Goal: Information Seeking & Learning: Learn about a topic

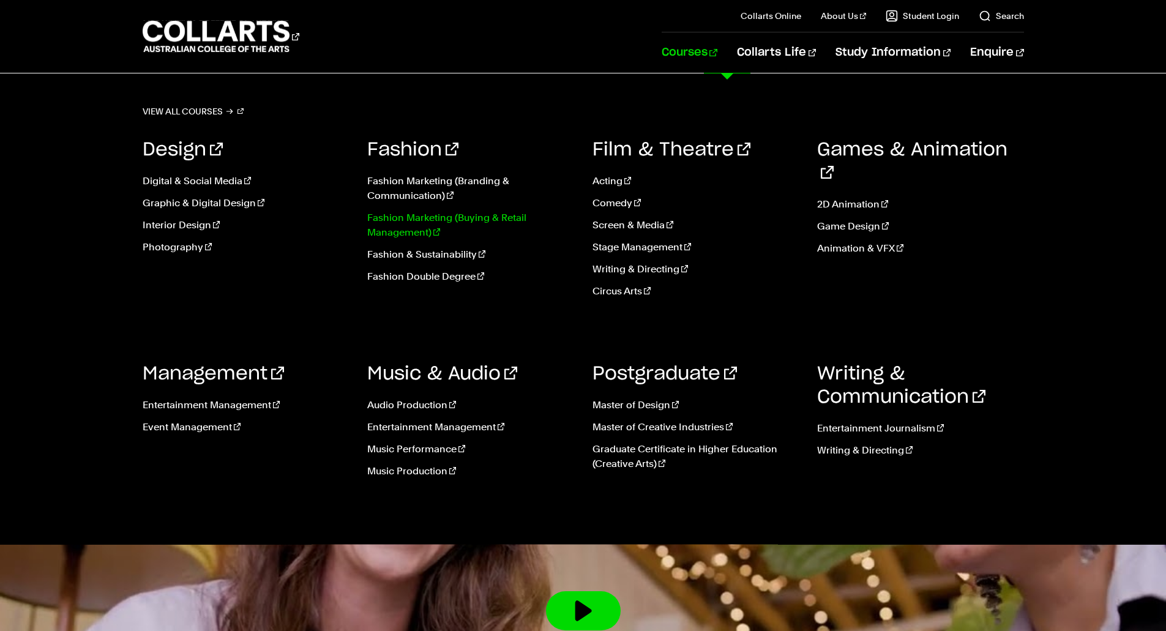
scroll to position [1717, 0]
click at [861, 241] on link "Animation & VFX" at bounding box center [920, 248] width 207 height 15
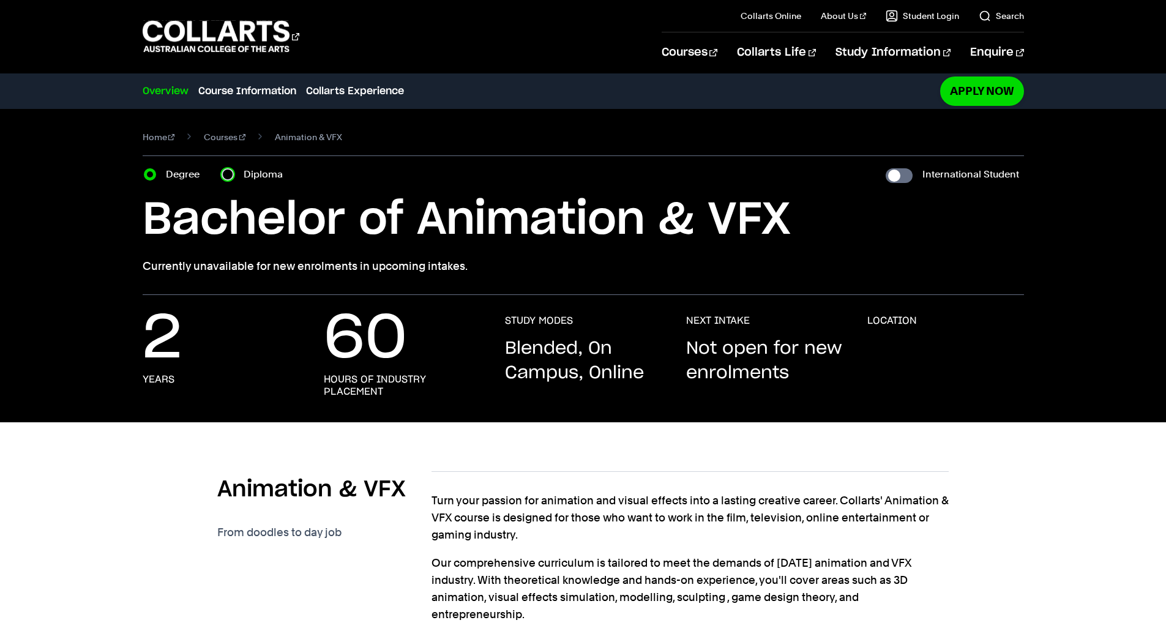
click at [230, 176] on input "Diploma" at bounding box center [228, 174] width 12 height 12
radio input "true"
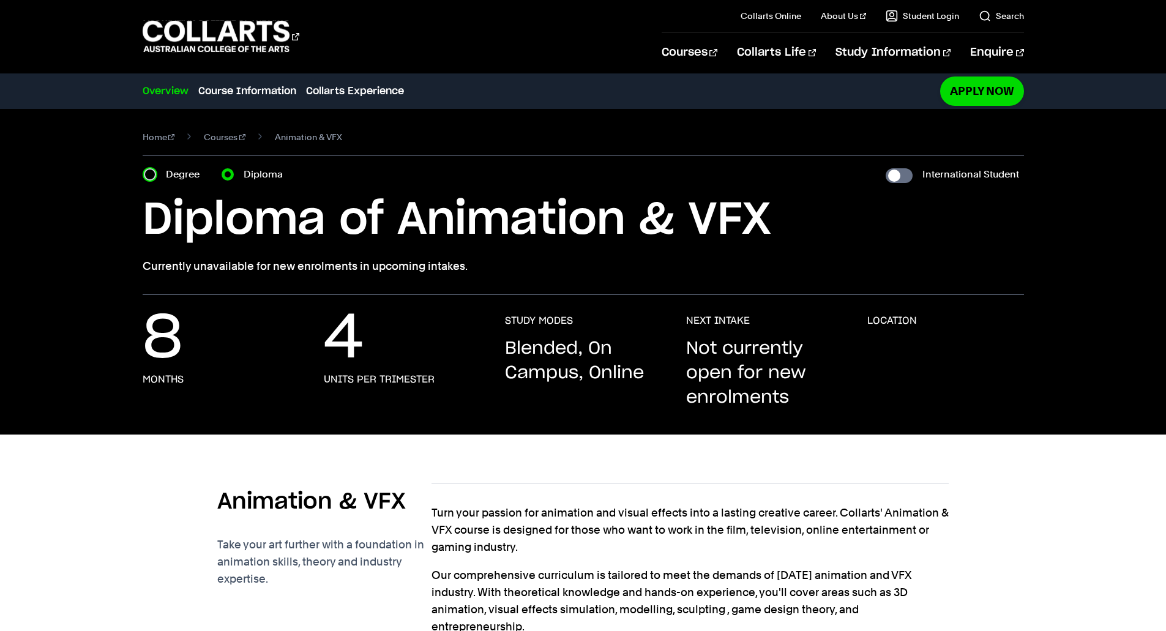
click at [151, 173] on input "Degree" at bounding box center [150, 174] width 12 height 12
radio input "true"
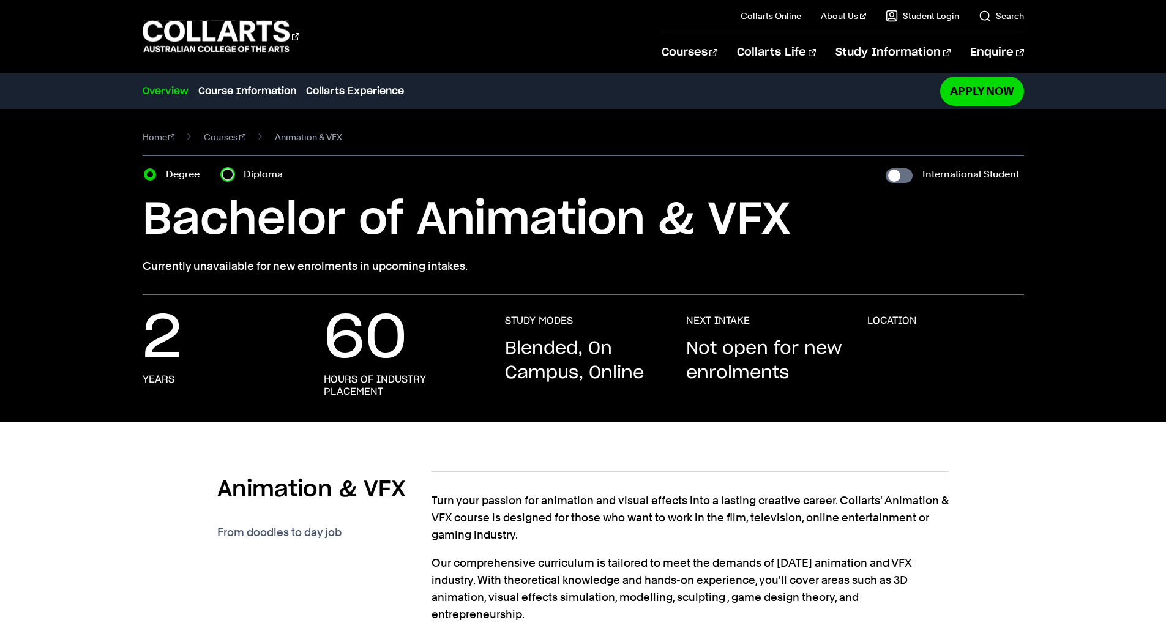
click at [230, 179] on input "Diploma" at bounding box center [228, 174] width 12 height 12
radio input "true"
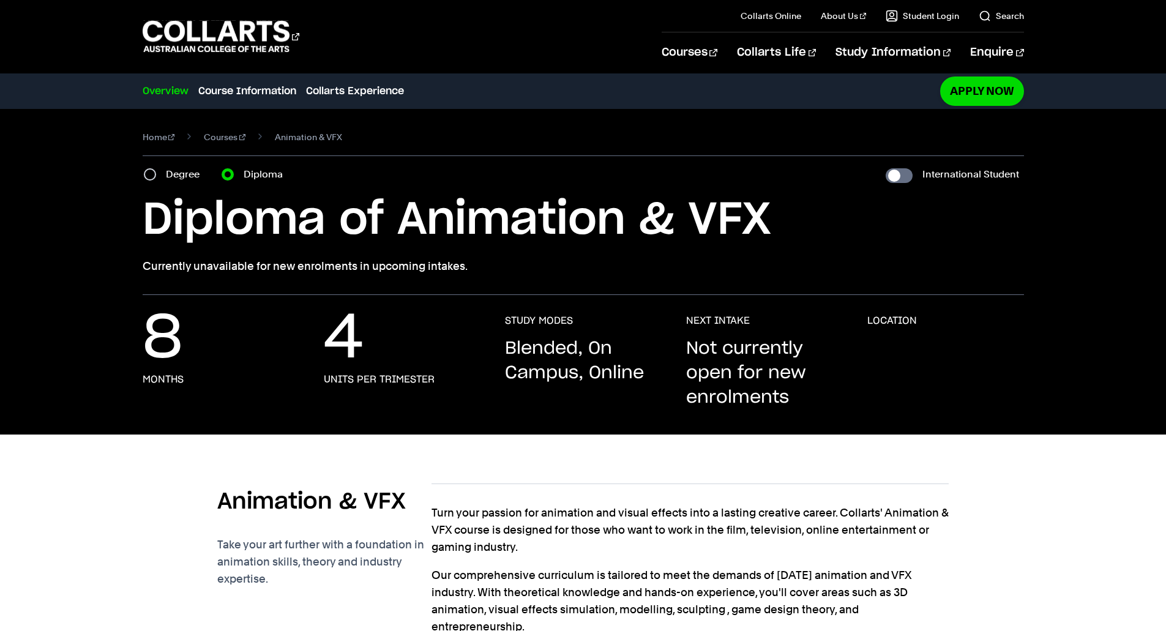
click at [171, 183] on section "Home Courses Animation & VFX Course variant Degree Diploma International Studen…" at bounding box center [584, 202] width 882 height 186
click at [145, 176] on input "Degree" at bounding box center [150, 174] width 12 height 12
radio input "true"
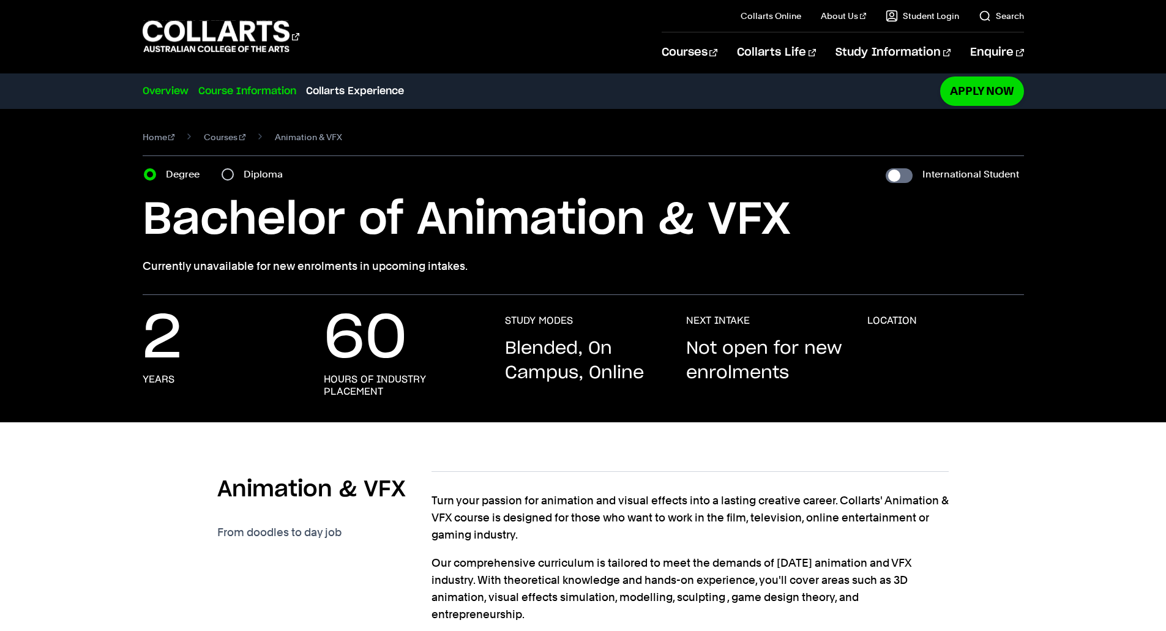
click at [259, 96] on link "Course Information" at bounding box center [247, 91] width 98 height 15
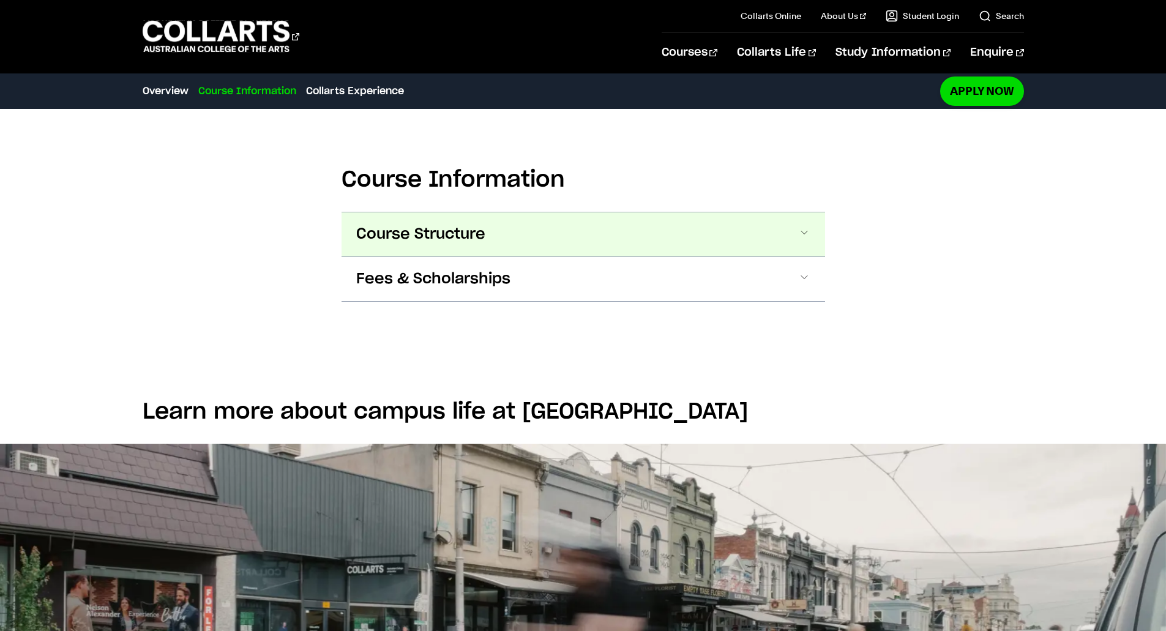
click at [502, 245] on button "Course Structure" at bounding box center [584, 234] width 484 height 44
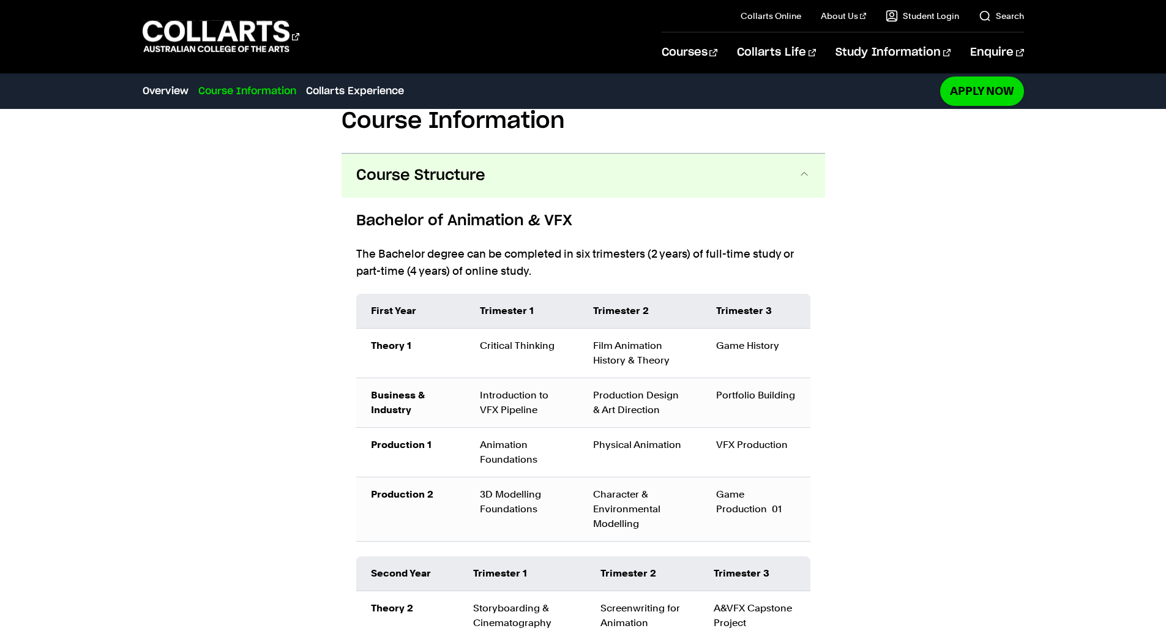
scroll to position [722, 0]
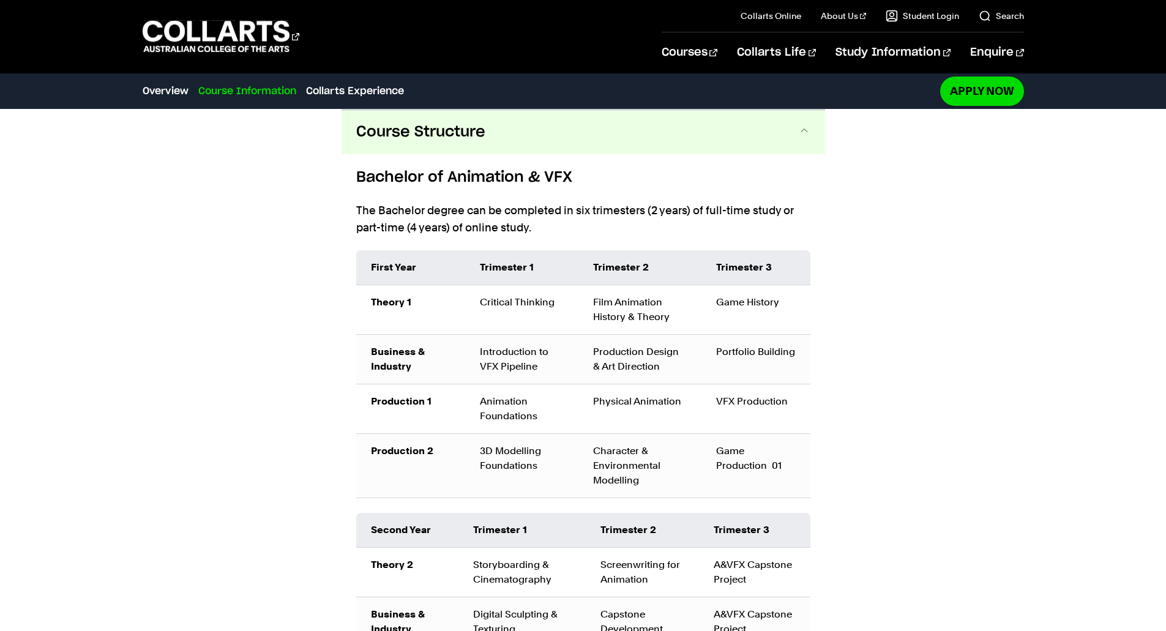
click at [580, 135] on button "Course Structure" at bounding box center [584, 132] width 484 height 44
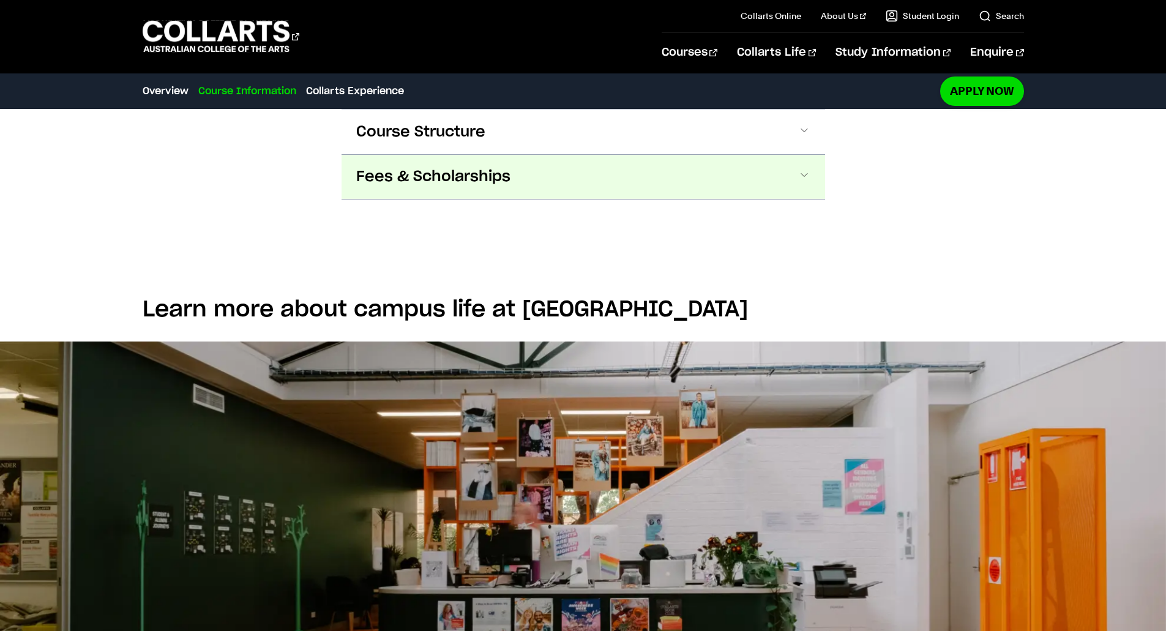
click at [561, 174] on button "Fees & Scholarships" at bounding box center [584, 177] width 484 height 44
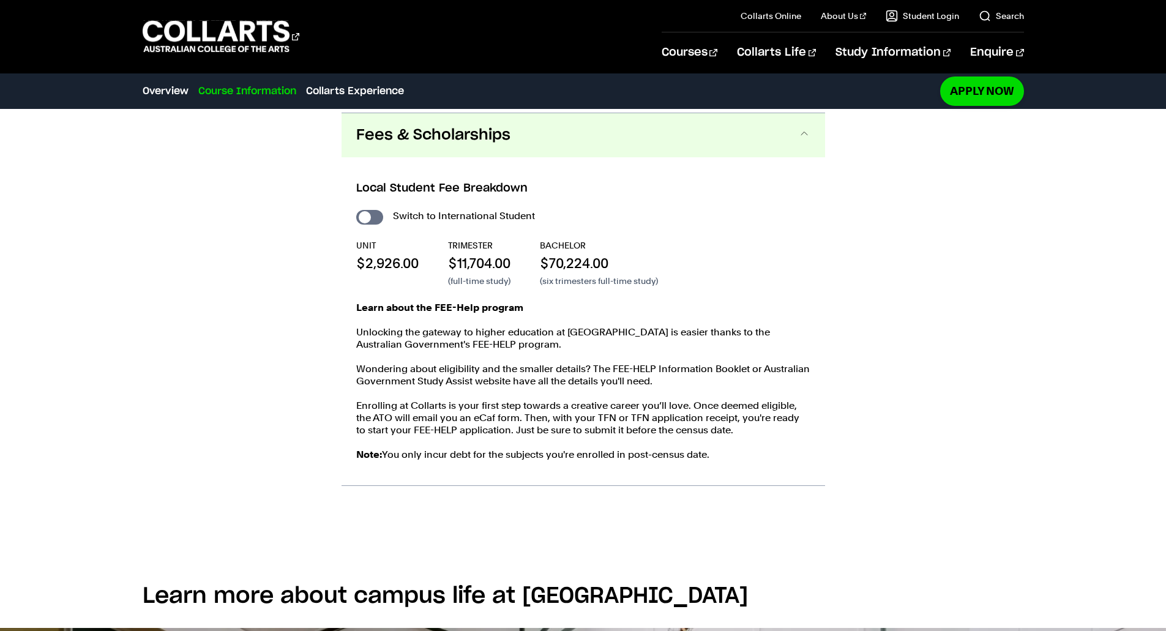
scroll to position [767, 0]
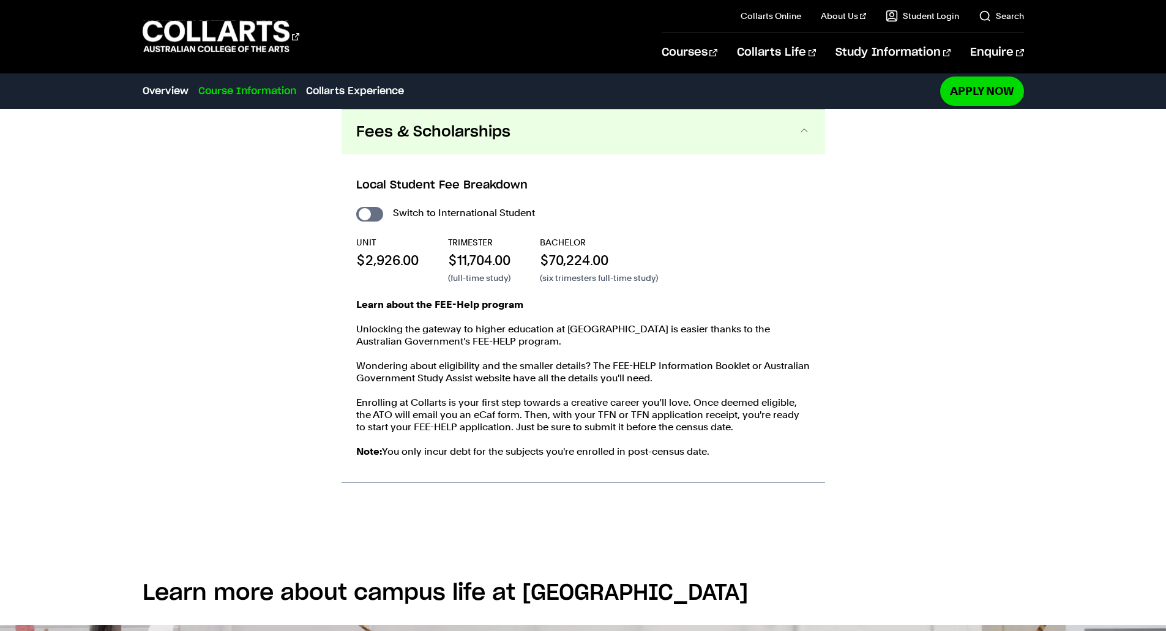
click at [584, 141] on button "Fees & Scholarships" at bounding box center [584, 132] width 484 height 44
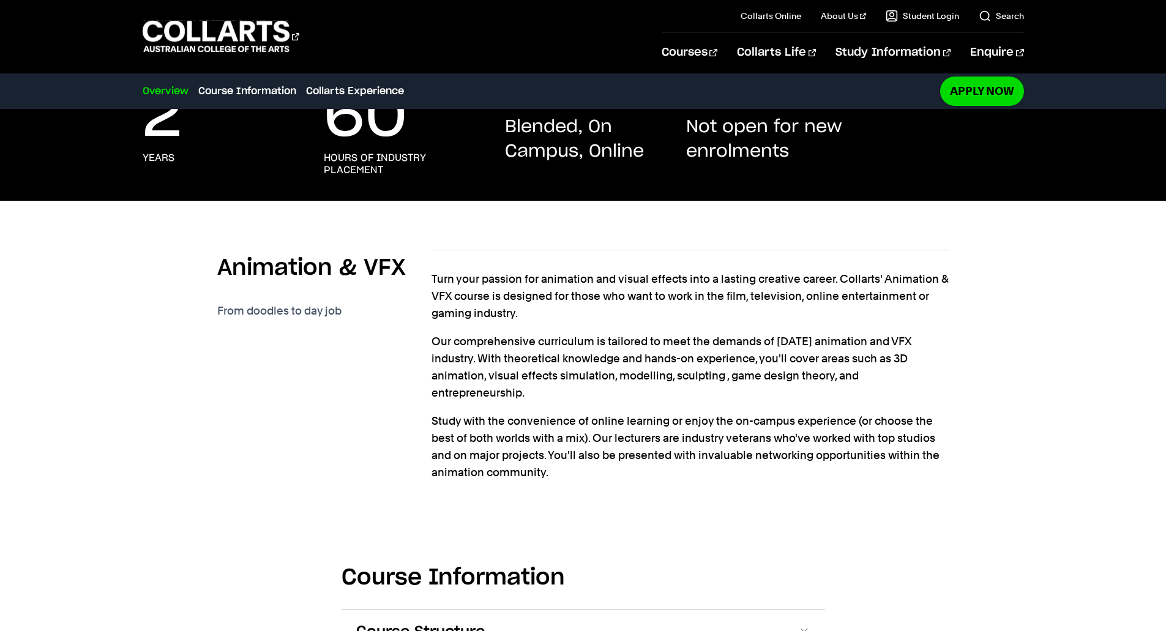
scroll to position [0, 0]
